Goal: Obtain resource: Download file/media

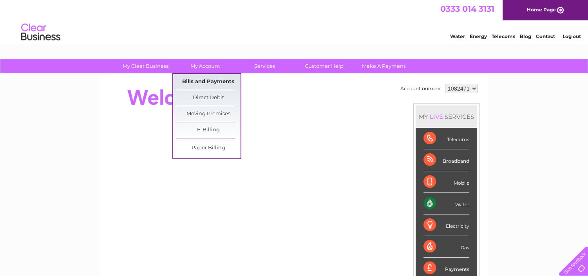
click at [206, 82] on link "Bills and Payments" at bounding box center [208, 82] width 65 height 16
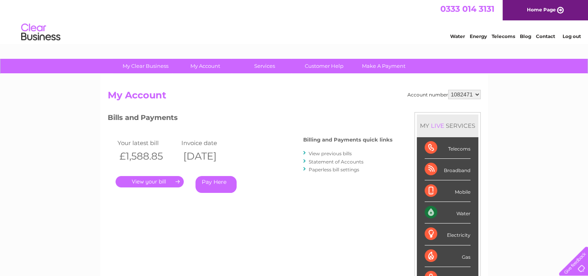
click at [144, 180] on link "." at bounding box center [150, 181] width 68 height 11
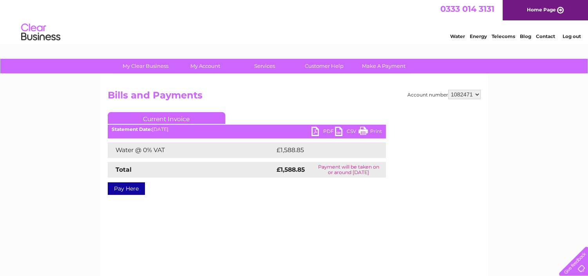
click at [317, 129] on link "PDF" at bounding box center [324, 132] width 24 height 11
